Goal: Navigation & Orientation: Find specific page/section

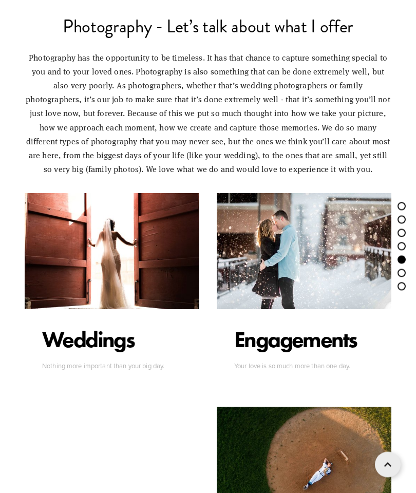
scroll to position [2410, 0]
click at [80, 353] on p "Weddings" at bounding box center [88, 339] width 92 height 27
click at [104, 353] on p "Weddings" at bounding box center [88, 339] width 92 height 27
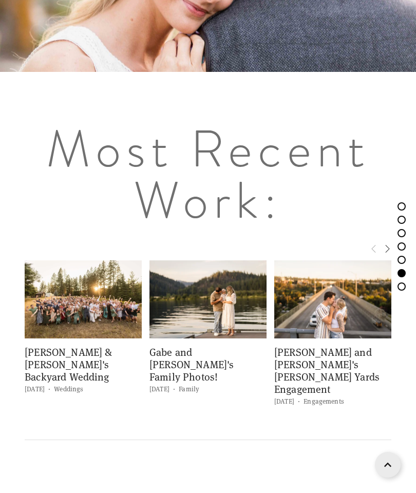
scroll to position [3546, 0]
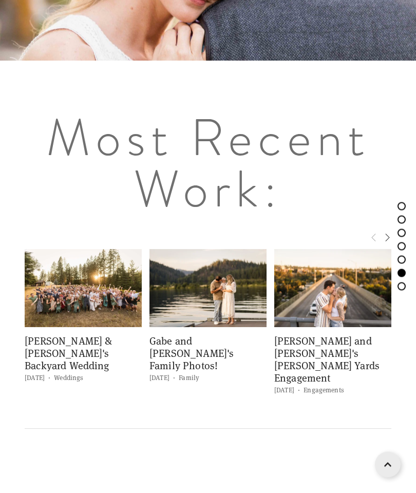
click at [60, 328] on img at bounding box center [83, 289] width 117 height 78
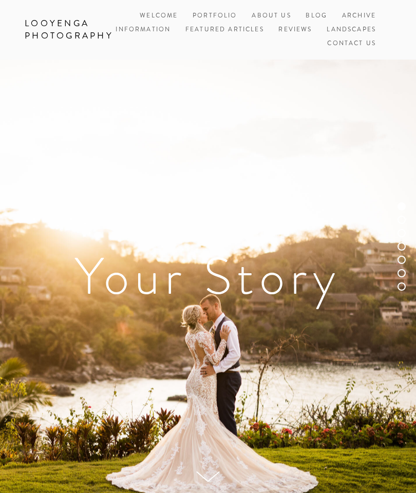
click at [314, 15] on link "Blog" at bounding box center [317, 16] width 22 height 14
